Goal: Transaction & Acquisition: Purchase product/service

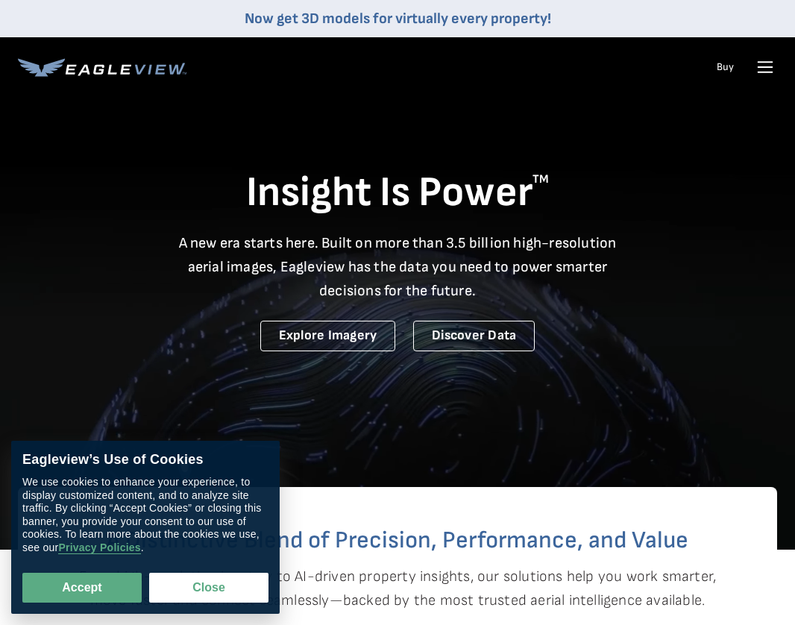
click at [762, 72] on icon at bounding box center [765, 72] width 14 height 0
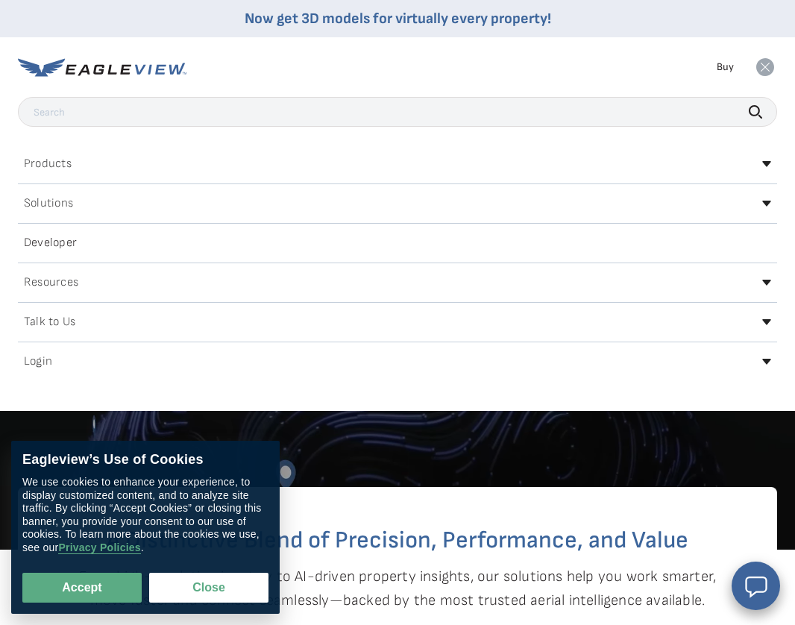
click at [78, 359] on div "Login" at bounding box center [397, 362] width 759 height 24
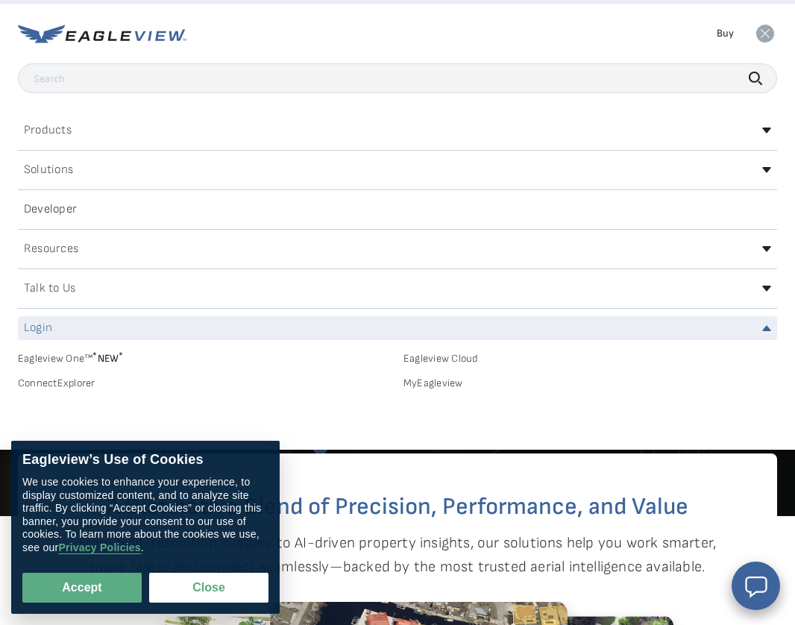
scroll to position [66, 0]
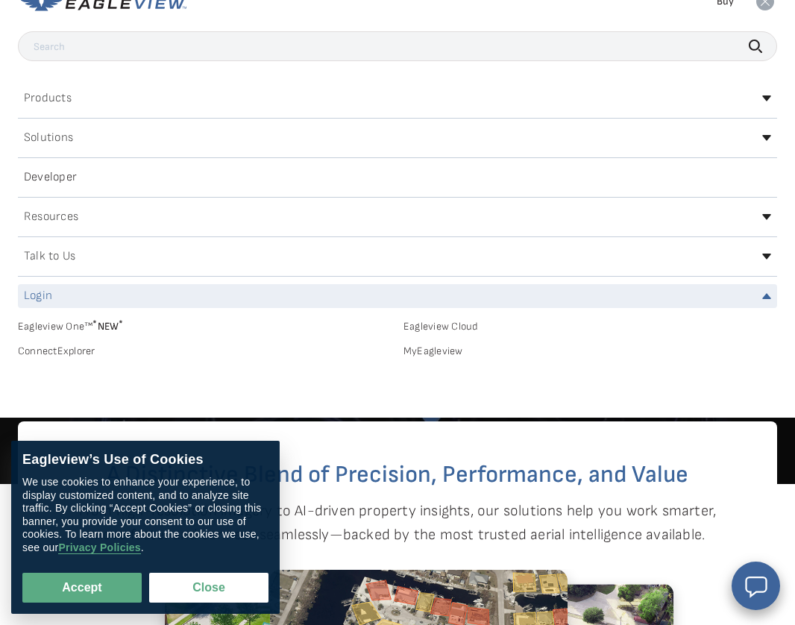
click at [97, 323] on sup "*" at bounding box center [94, 324] width 4 height 13
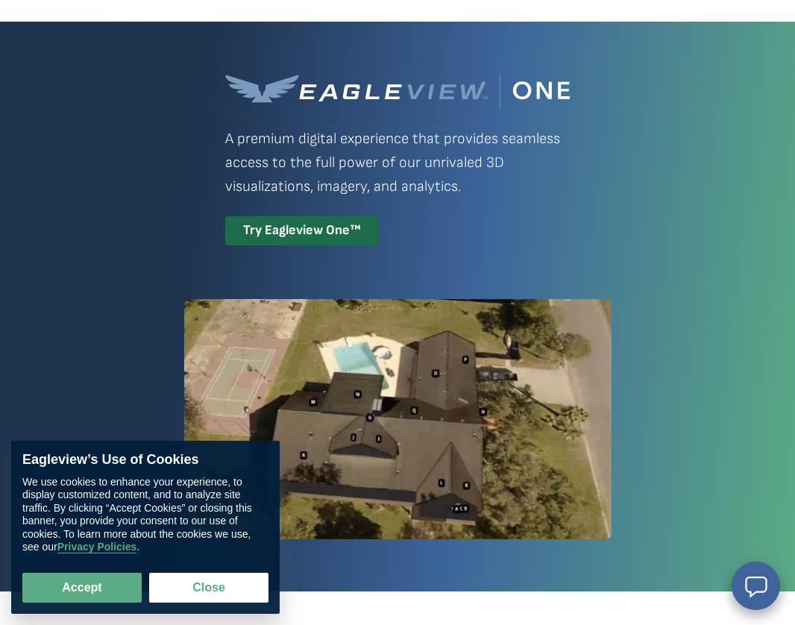
scroll to position [89, 0]
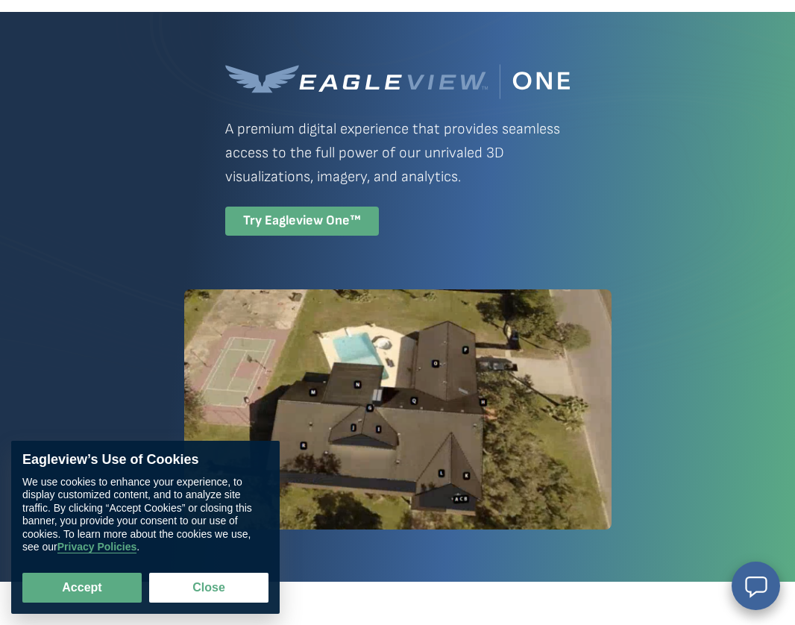
click at [225, 236] on div "Try Eagleview One™" at bounding box center [302, 220] width 154 height 29
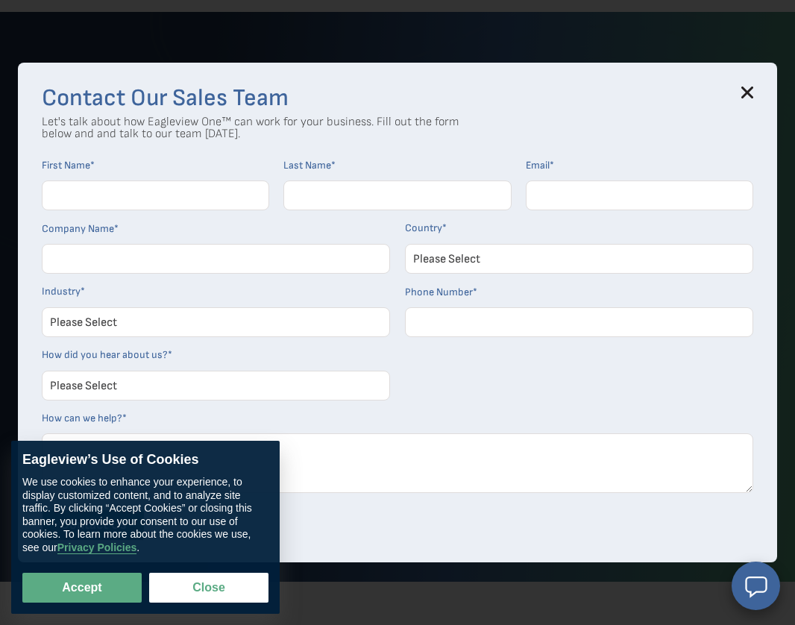
click at [750, 91] on icon at bounding box center [747, 92] width 12 height 12
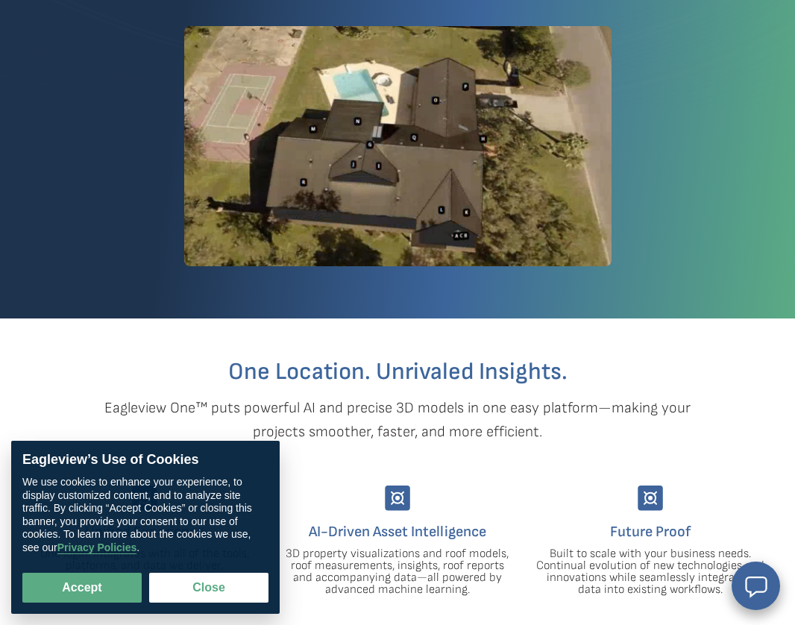
scroll to position [391, 0]
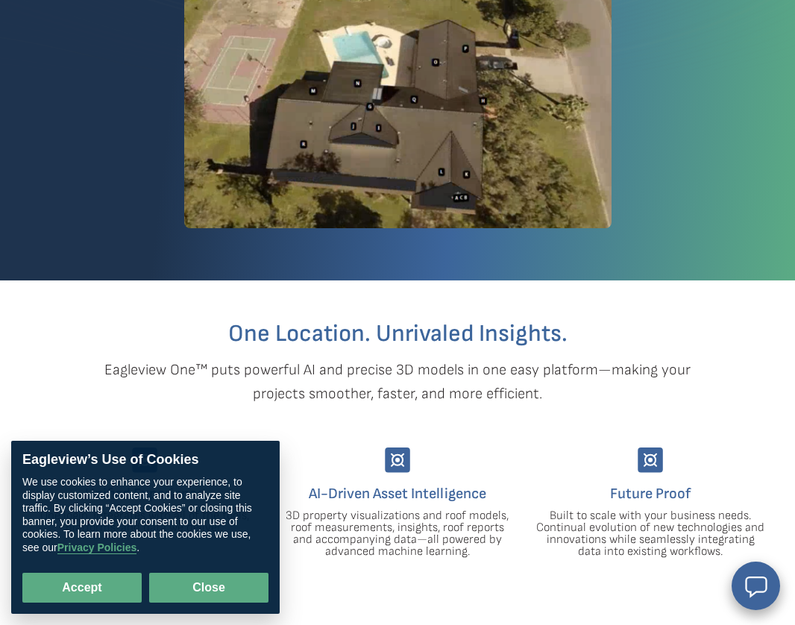
click at [221, 593] on button "Close" at bounding box center [208, 587] width 119 height 30
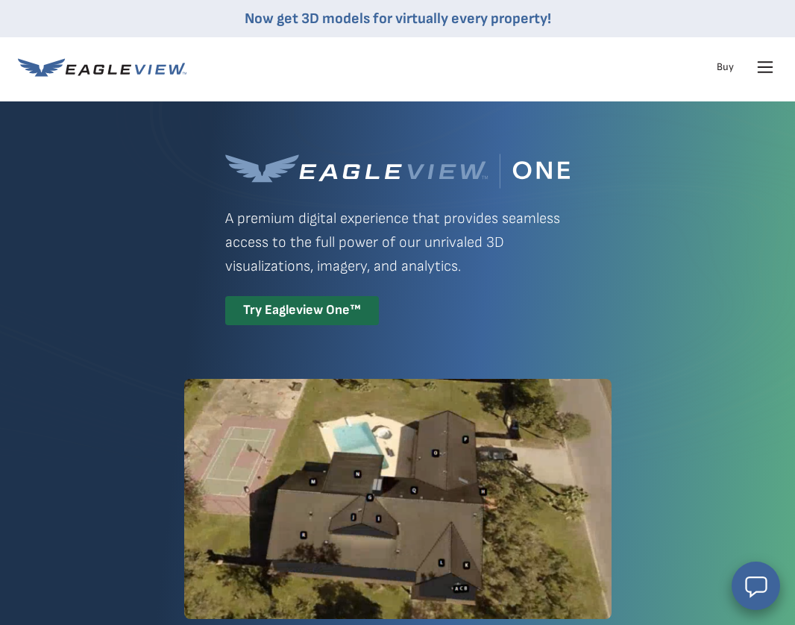
scroll to position [0, 0]
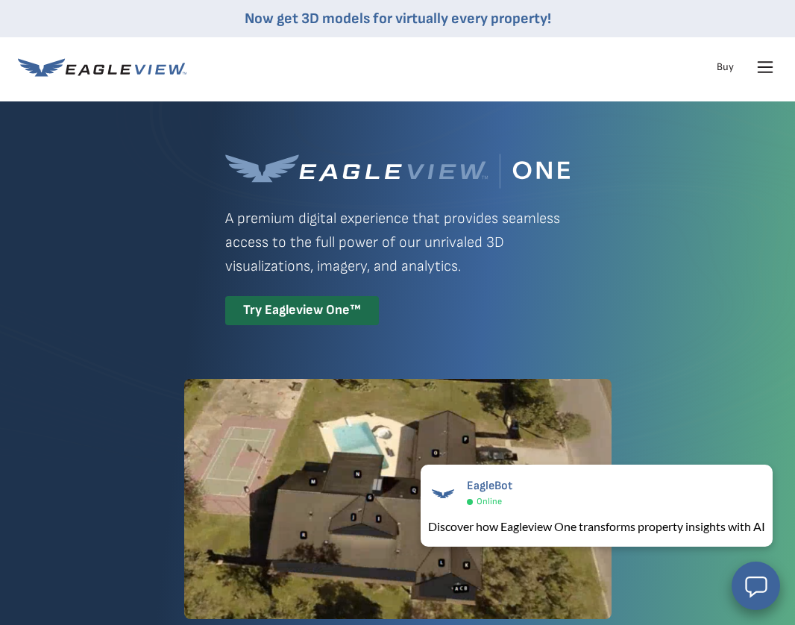
click at [756, 63] on icon at bounding box center [765, 67] width 24 height 24
click at [768, 71] on icon at bounding box center [765, 67] width 18 height 18
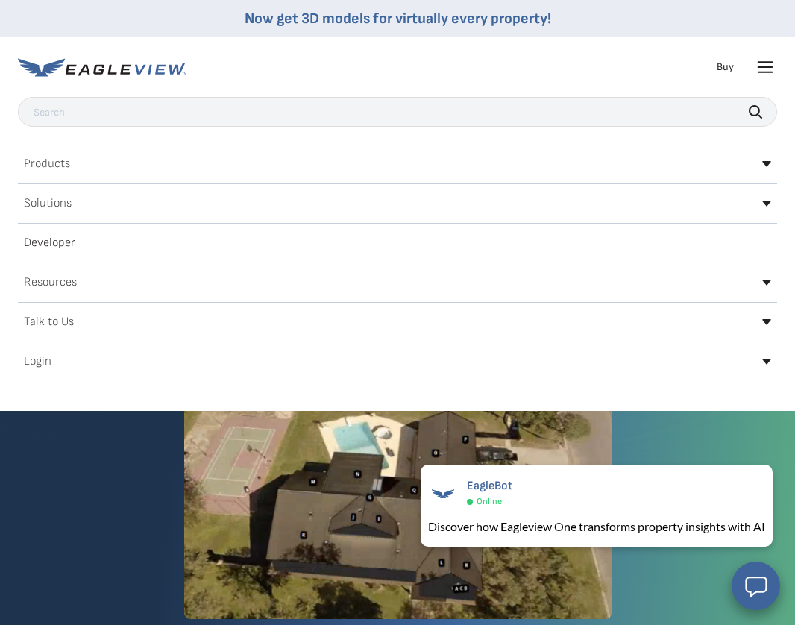
click at [40, 362] on h2 "Login" at bounding box center [38, 362] width 28 height 12
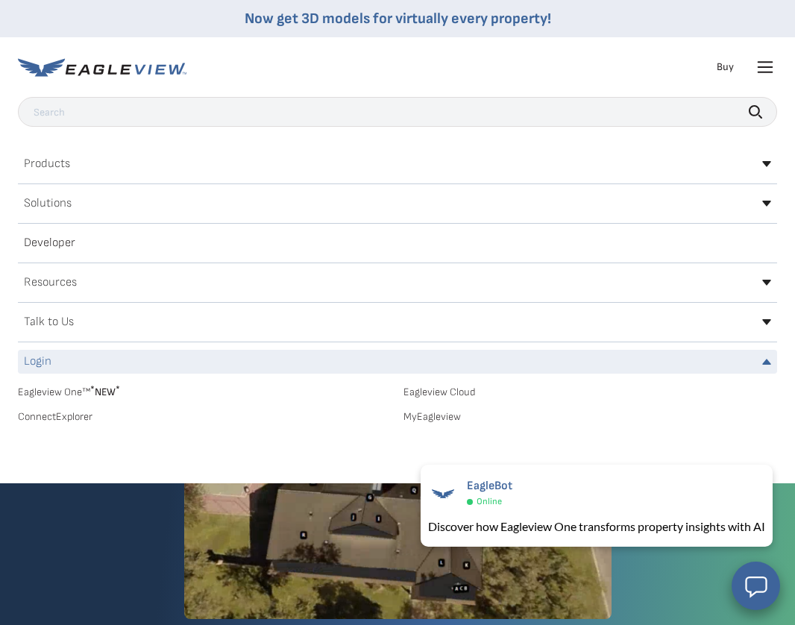
click at [441, 419] on link "MyEagleview" at bounding box center [589, 416] width 373 height 13
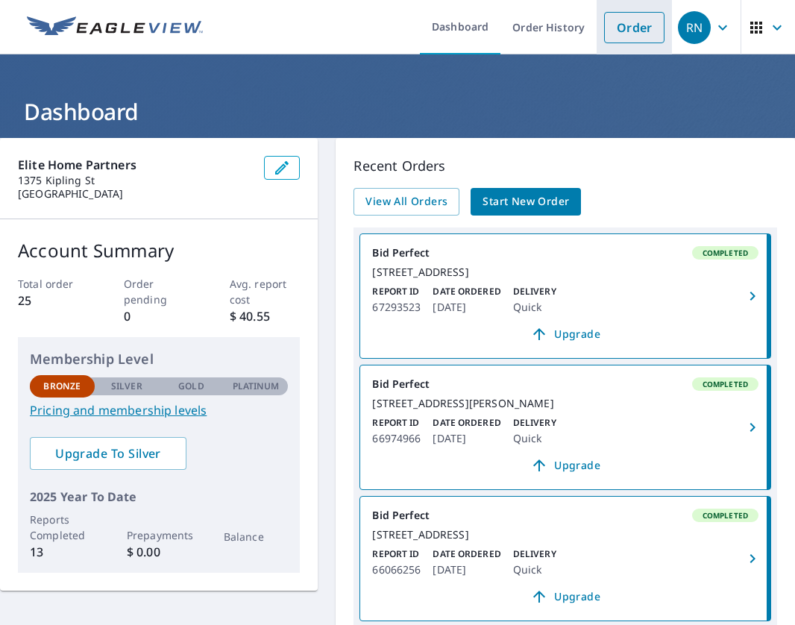
click at [628, 28] on link "Order" at bounding box center [634, 27] width 60 height 31
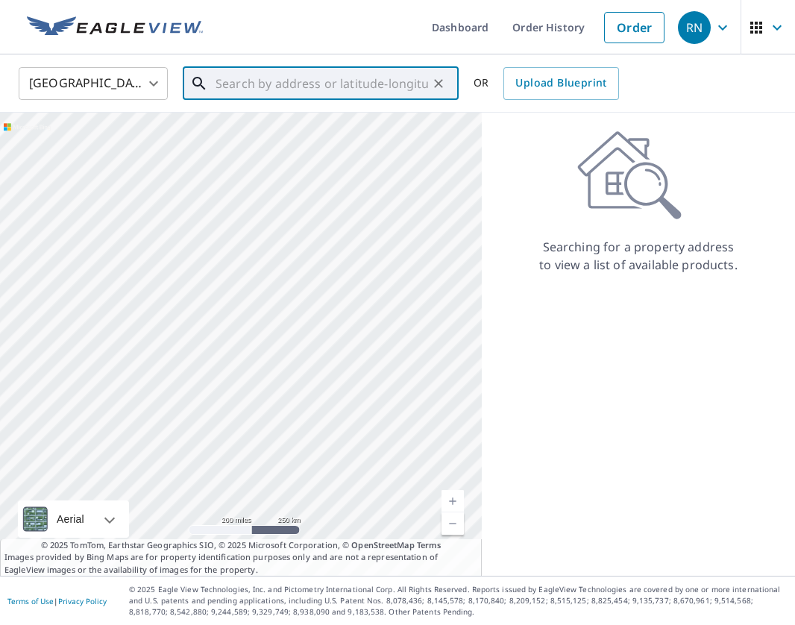
click at [356, 77] on input "text" at bounding box center [321, 84] width 212 height 42
paste input "2314 Lafayette St"
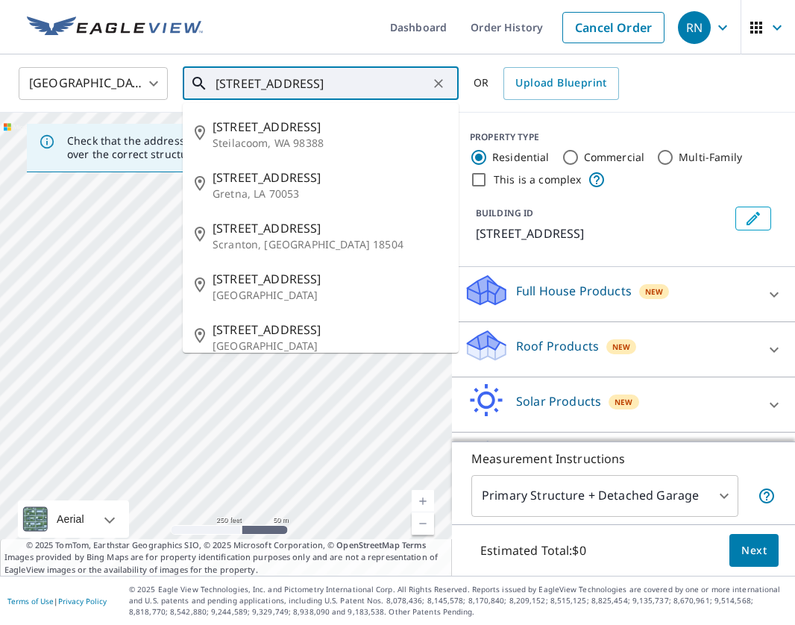
click at [342, 92] on input "2314 Lafayette St" at bounding box center [321, 84] width 212 height 42
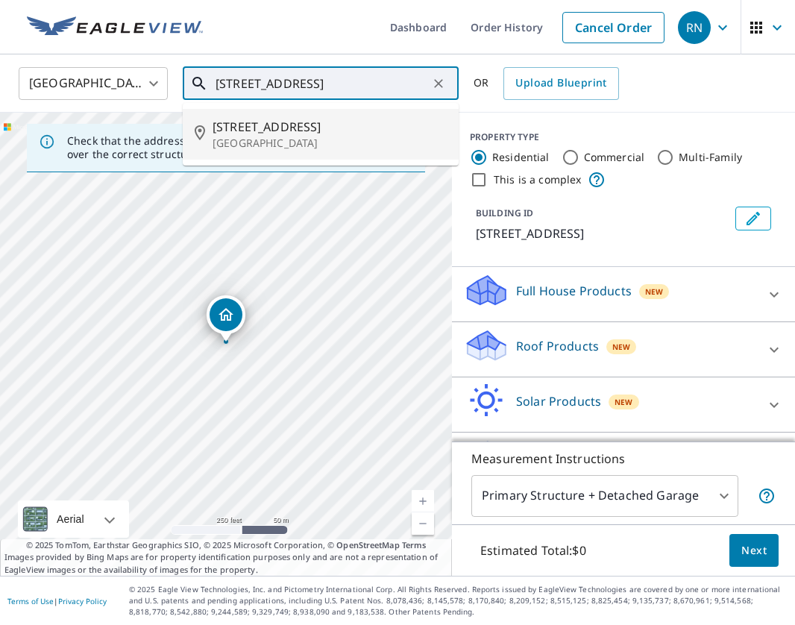
click at [247, 145] on p "Denver, CO 80205" at bounding box center [329, 143] width 234 height 15
type input "2314 N Lafayette St Denver, CO 80205"
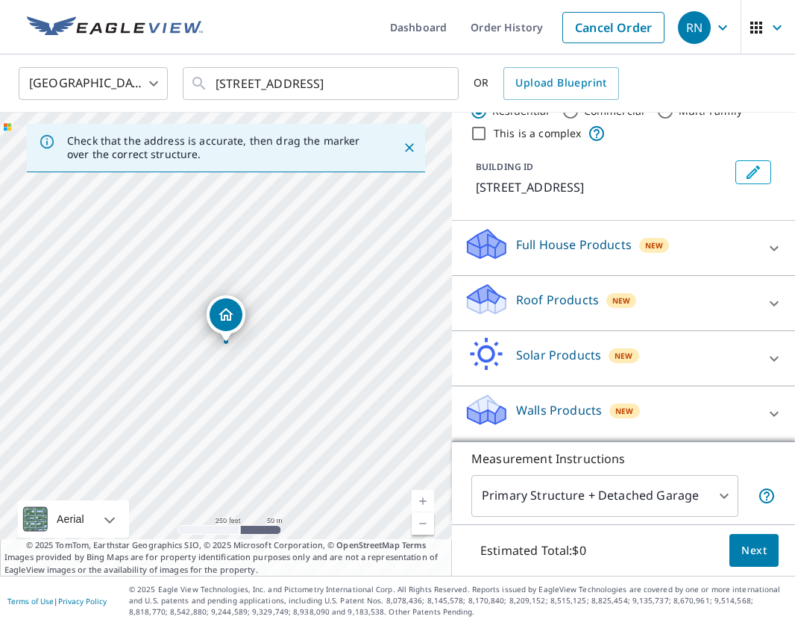
scroll to position [46, 0]
click at [692, 297] on div "Roof Products New" at bounding box center [610, 303] width 292 height 42
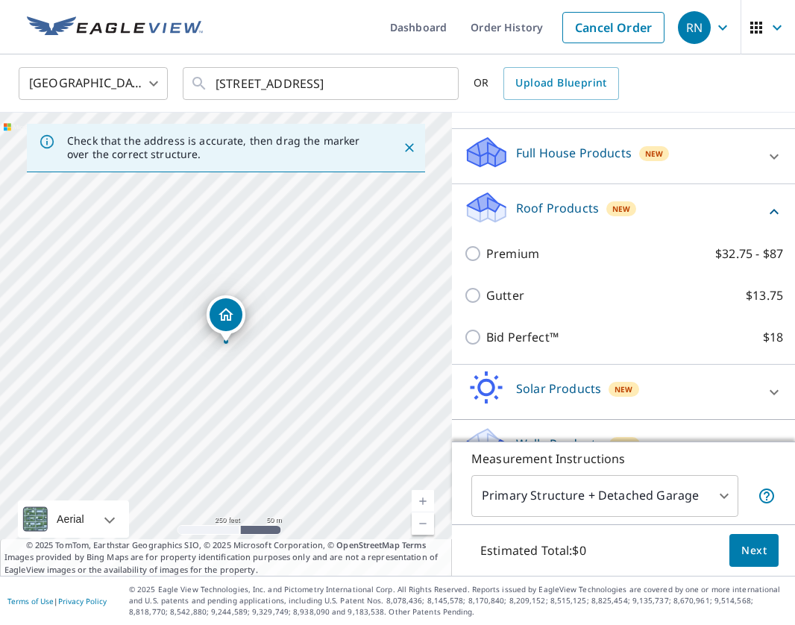
scroll to position [148, 0]
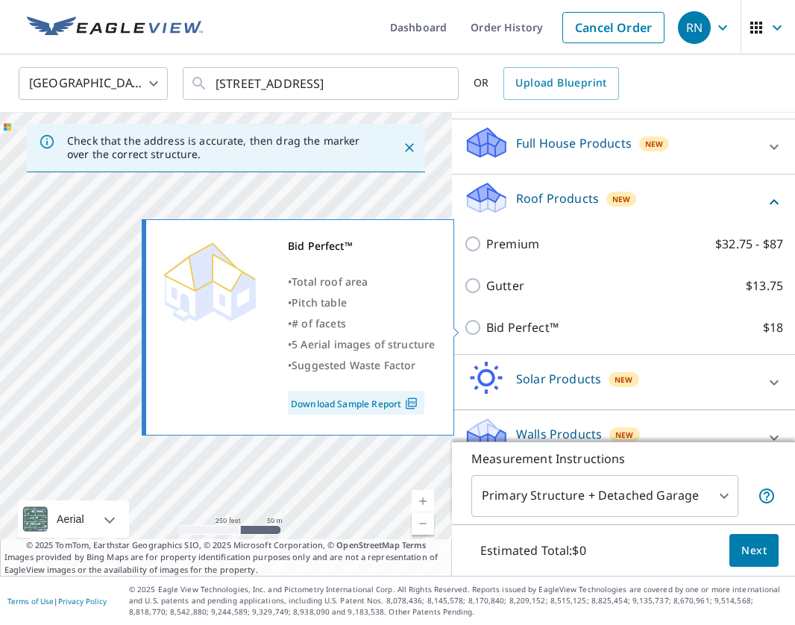
click at [569, 329] on label "Bid Perfect™ $18" at bounding box center [634, 327] width 297 height 18
click at [486, 329] on input "Bid Perfect™ $18" at bounding box center [475, 327] width 22 height 18
checkbox input "true"
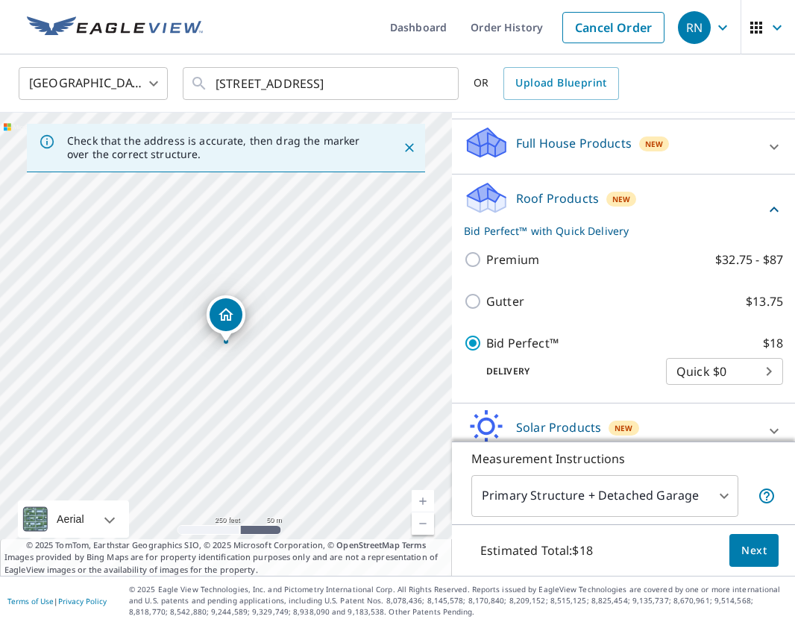
click at [755, 552] on span "Next" at bounding box center [753, 550] width 25 height 19
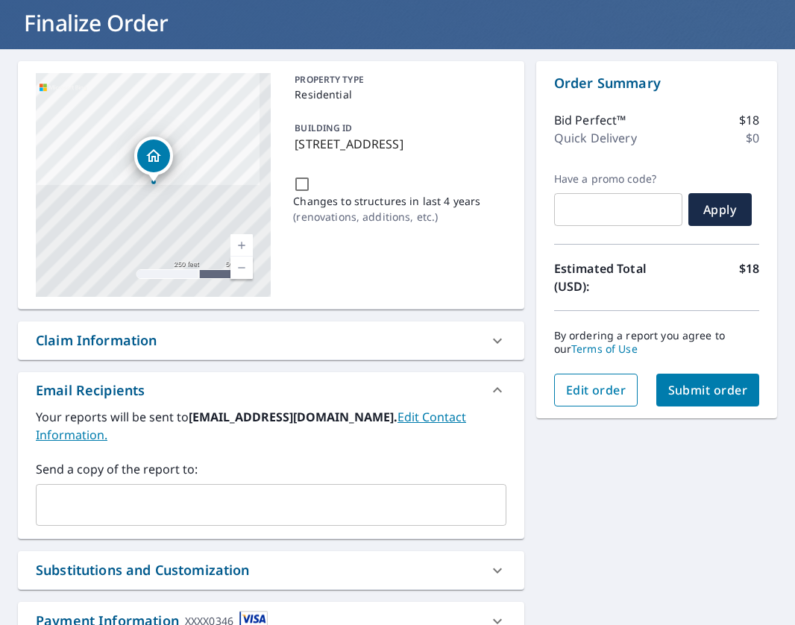
scroll to position [90, 0]
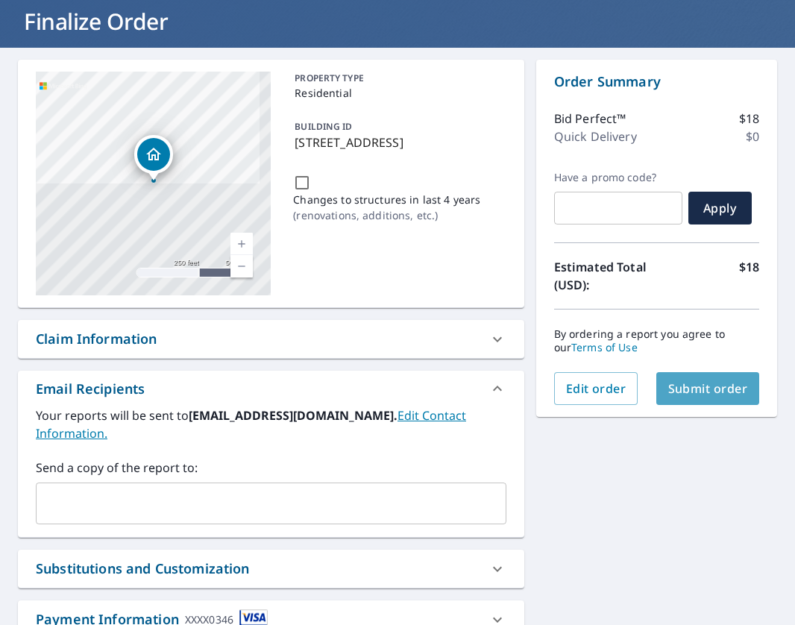
click at [716, 401] on button "Submit order" at bounding box center [708, 388] width 104 height 33
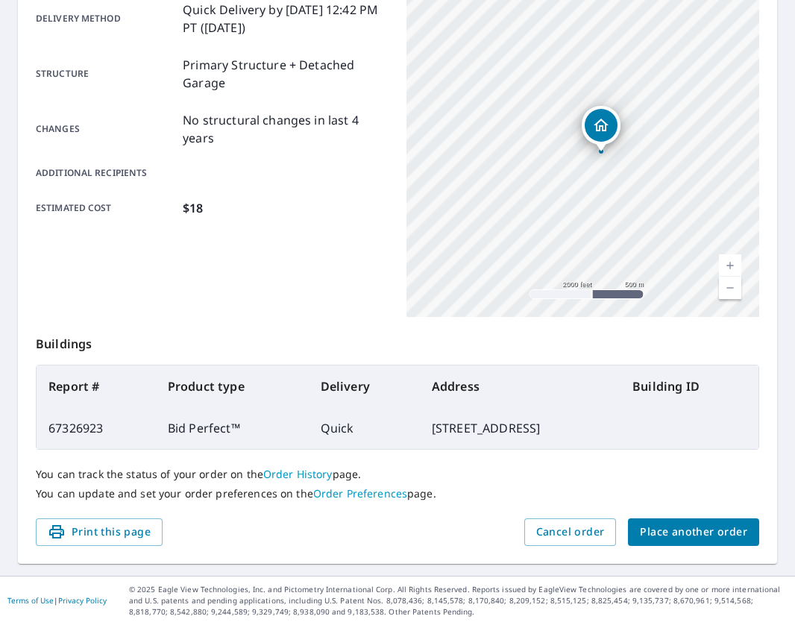
scroll to position [263, 0]
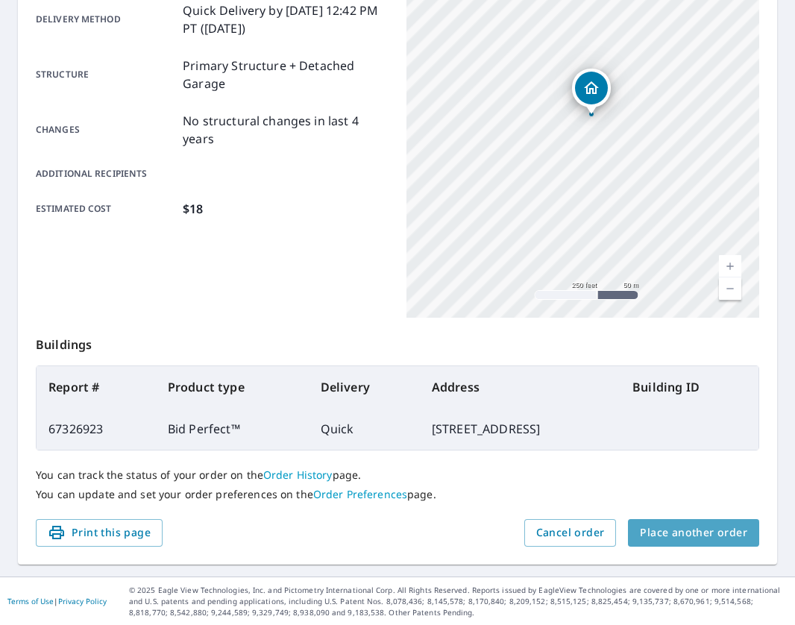
click at [715, 538] on span "Place another order" at bounding box center [693, 532] width 107 height 19
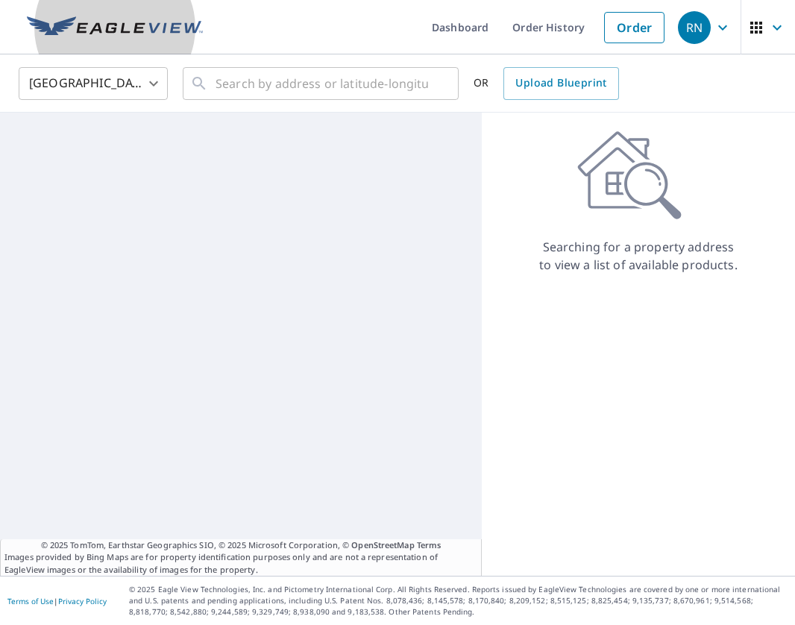
click at [162, 38] on img at bounding box center [115, 27] width 176 height 22
